Goal: Navigation & Orientation: Find specific page/section

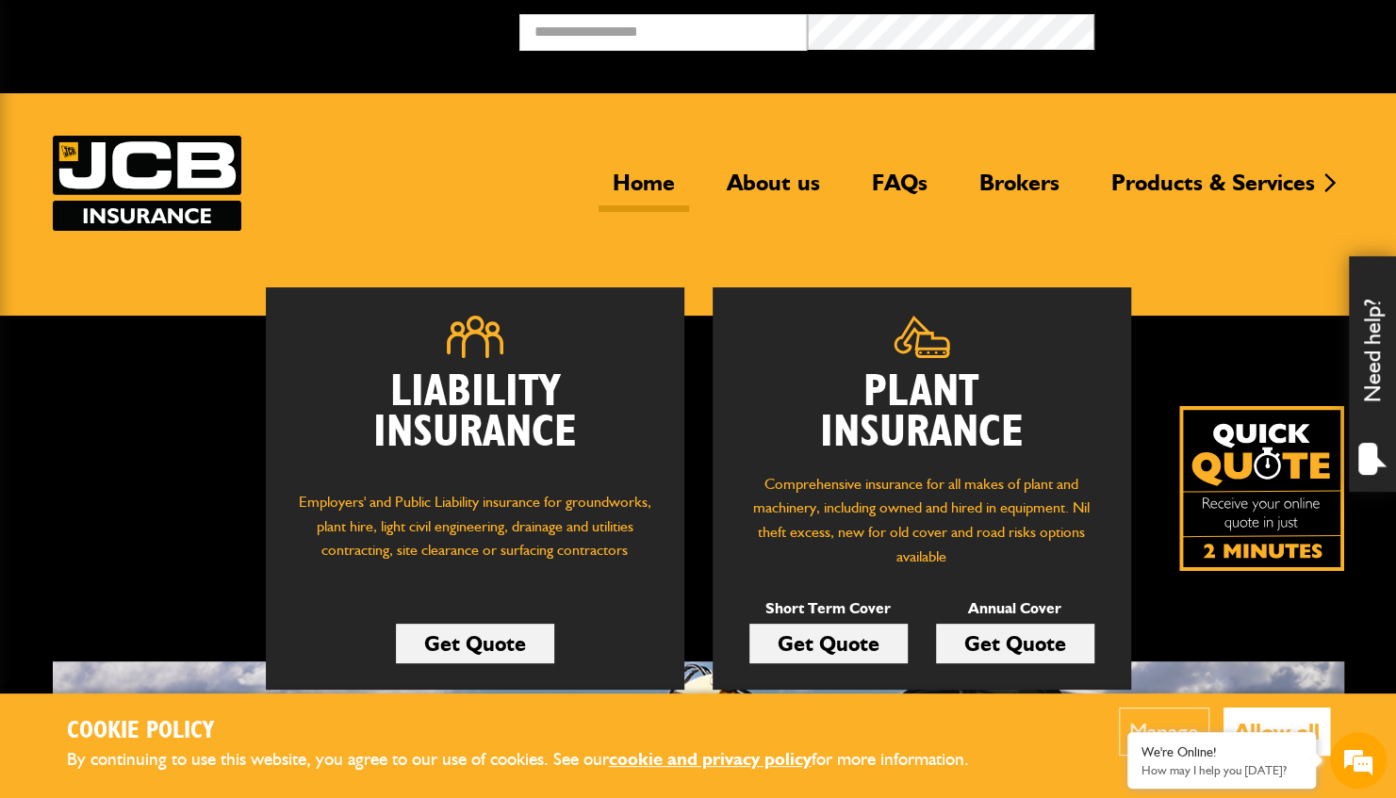
click at [500, 639] on link "Get Quote" at bounding box center [475, 644] width 158 height 40
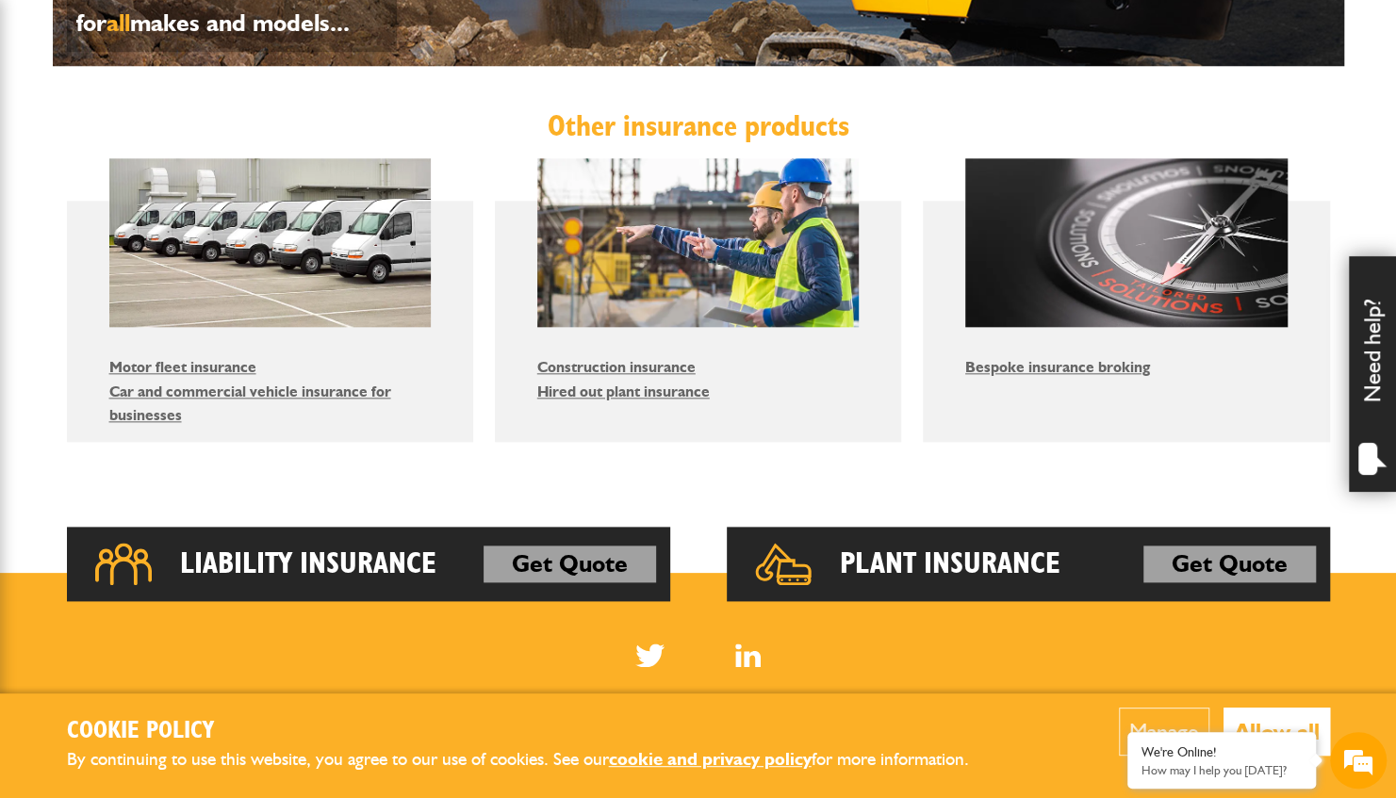
scroll to position [1414, 0]
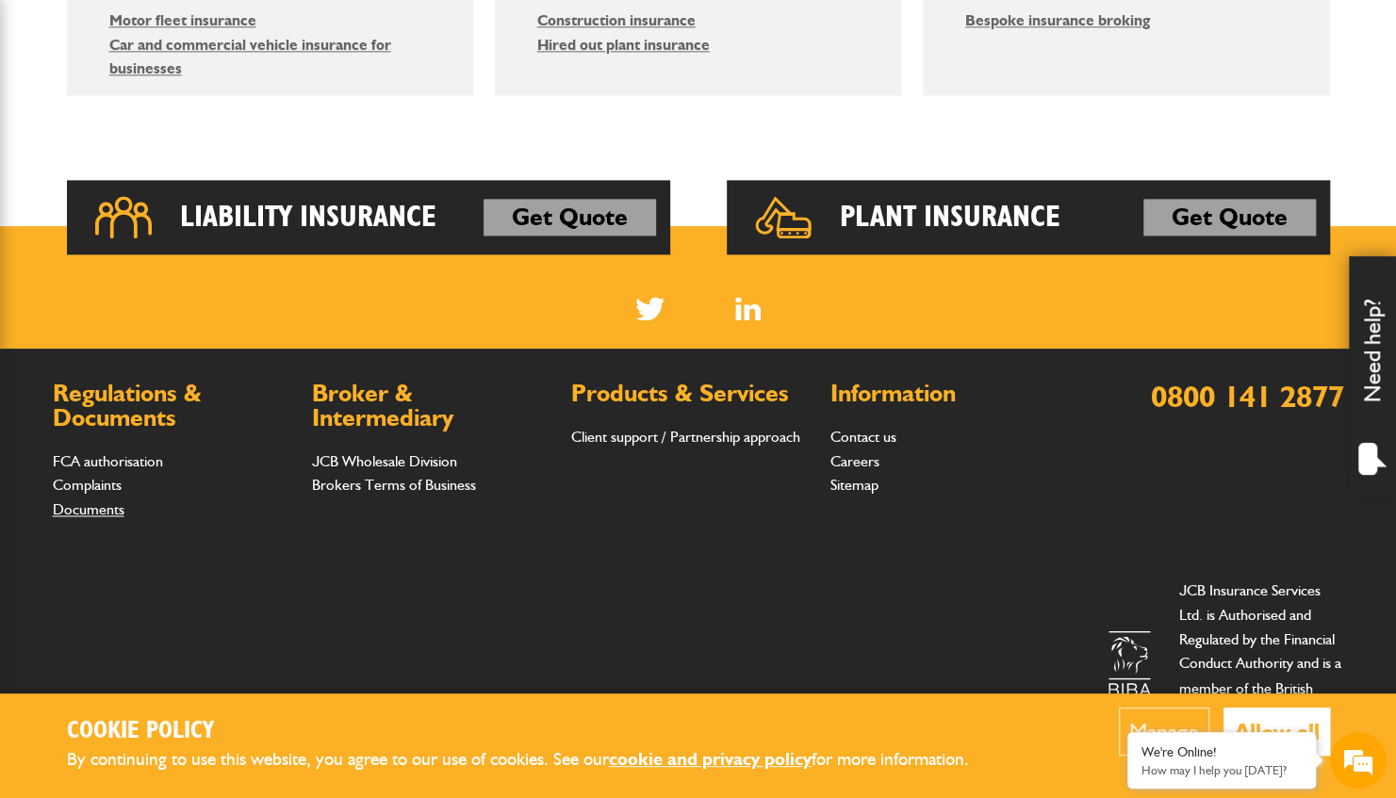
click at [95, 512] on link "Documents" at bounding box center [89, 509] width 72 height 18
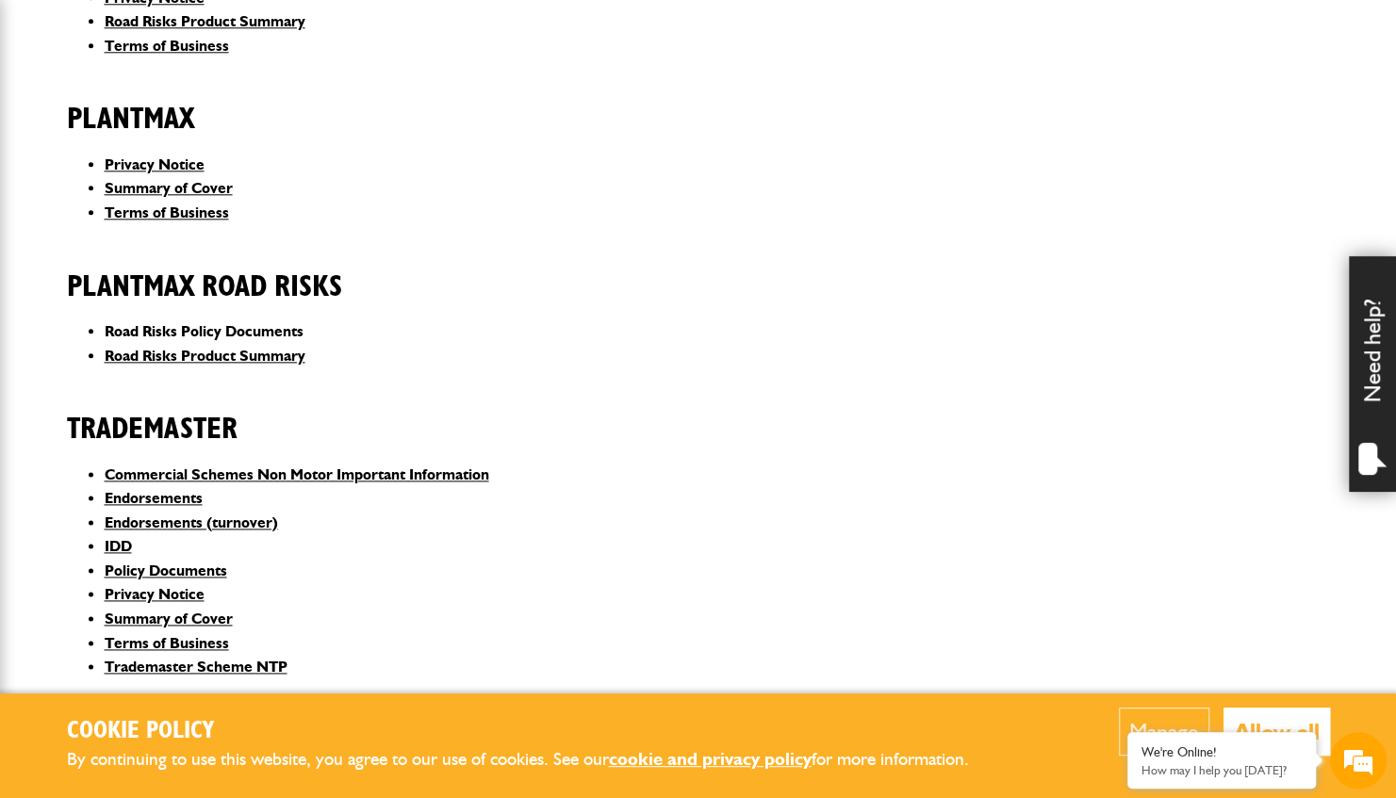
scroll to position [1447, 0]
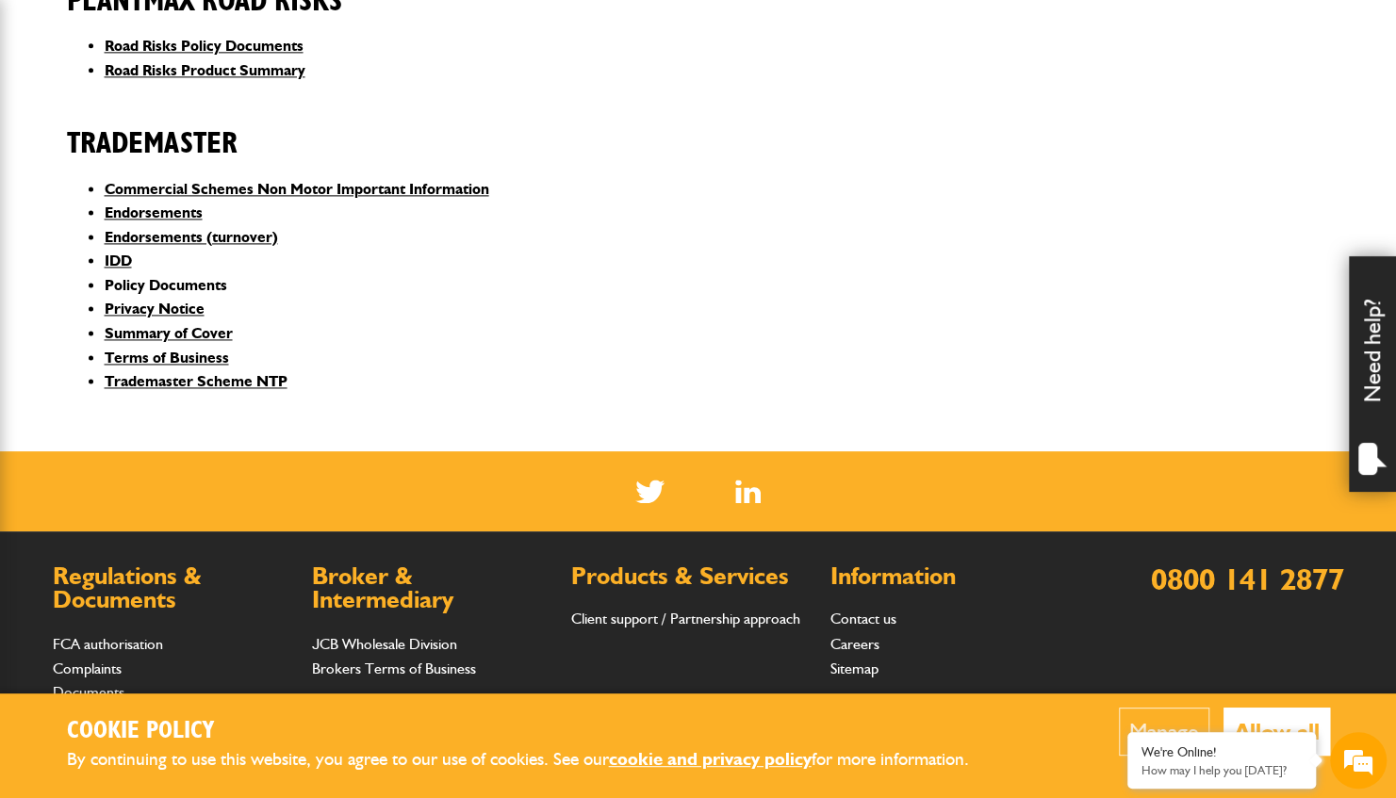
click at [202, 287] on link "Policy Documents" at bounding box center [166, 285] width 123 height 18
